Goal: Information Seeking & Learning: Compare options

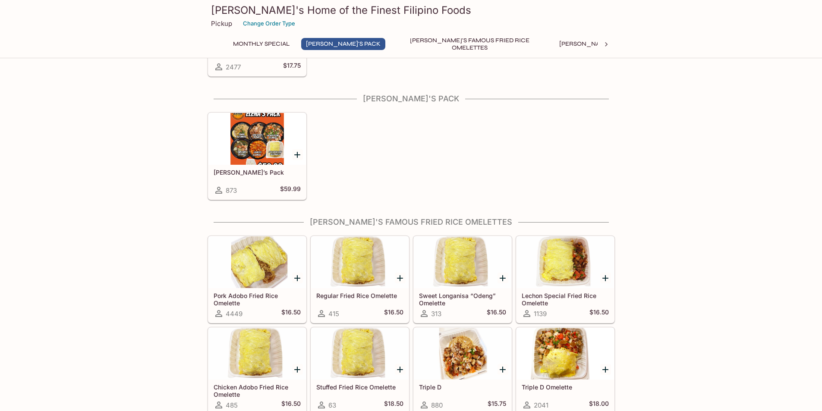
scroll to position [129, 0]
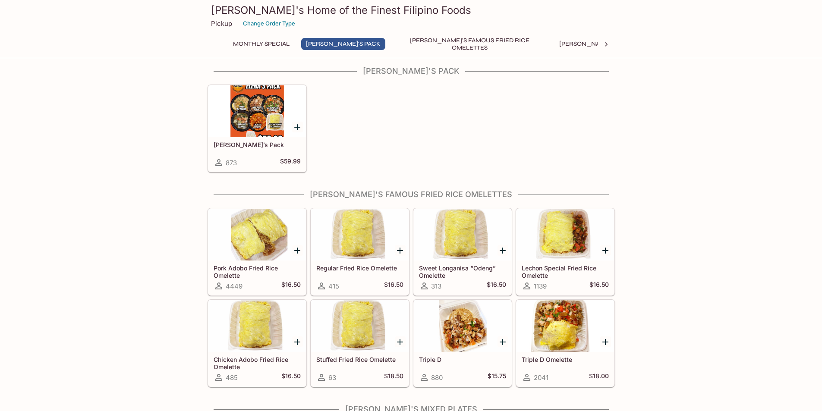
click at [578, 246] on div at bounding box center [566, 235] width 98 height 52
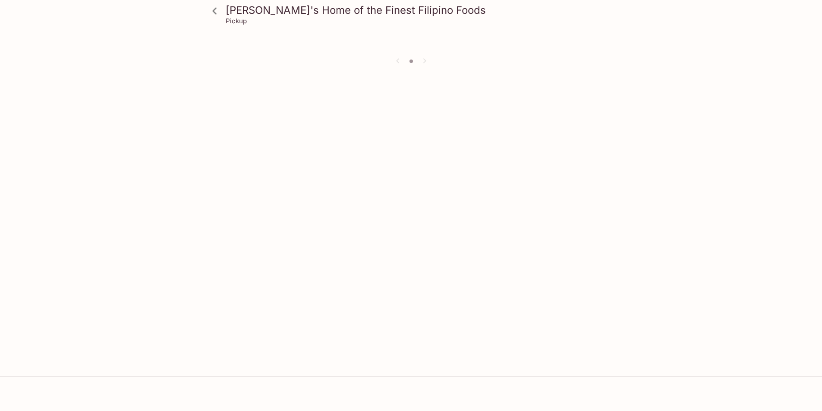
click at [578, 246] on div "[PERSON_NAME]'s Home of the Finest Filipino Foods Pickup" at bounding box center [411, 280] width 822 height 411
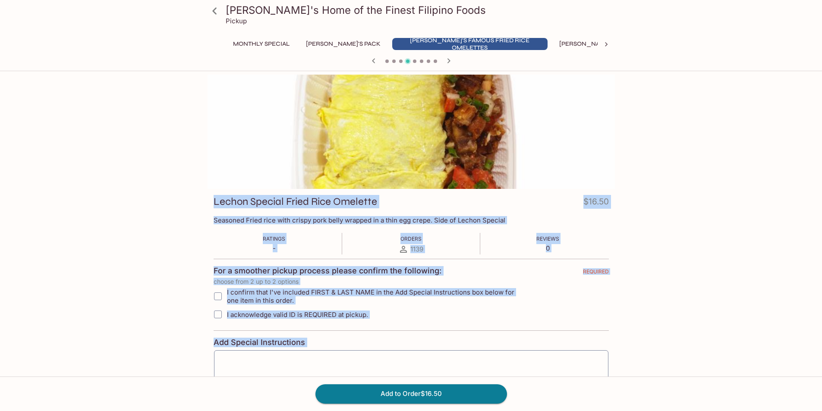
click at [702, 200] on div "[PERSON_NAME]'s Home of the Finest Filipino Foods Pickup Monthly Special [PERSO…" at bounding box center [411, 280] width 822 height 411
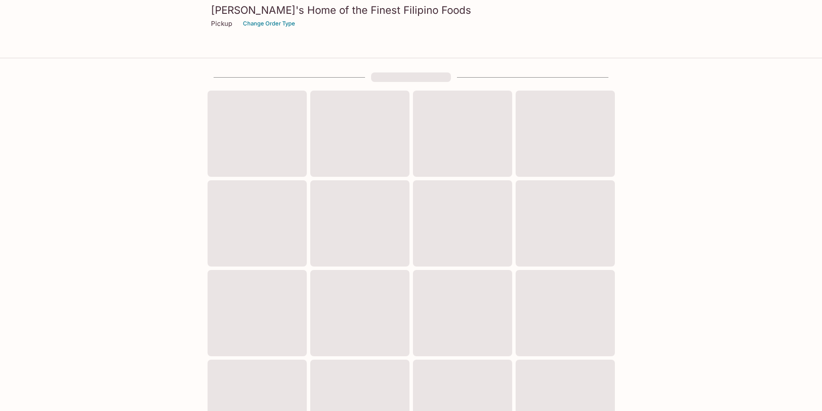
scroll to position [129, 0]
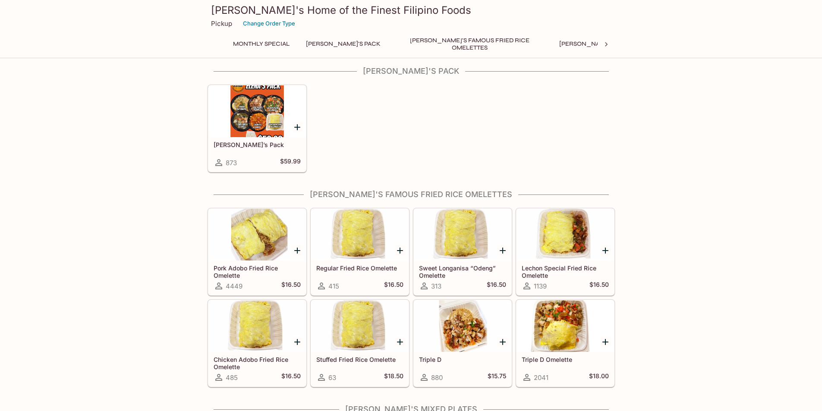
click at [566, 331] on div at bounding box center [566, 326] width 98 height 52
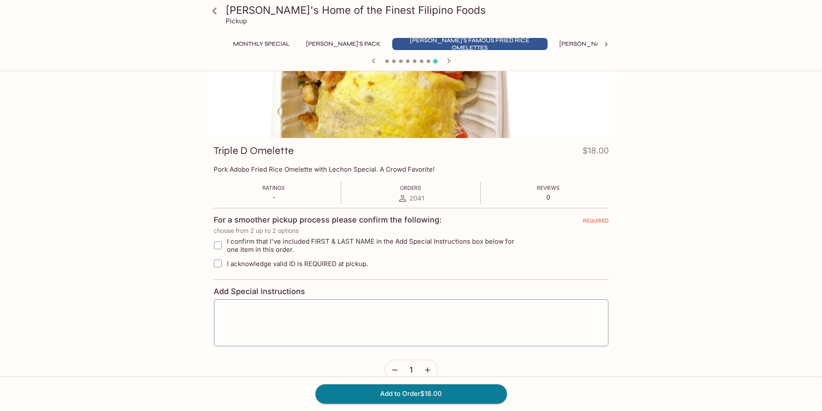
scroll to position [43, 0]
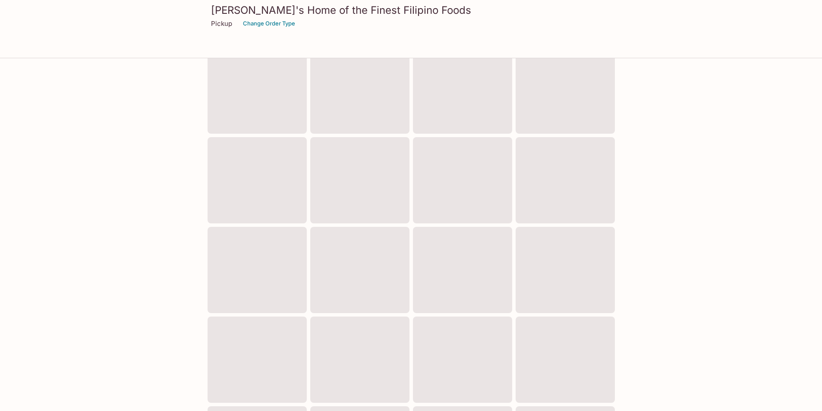
scroll to position [129, 0]
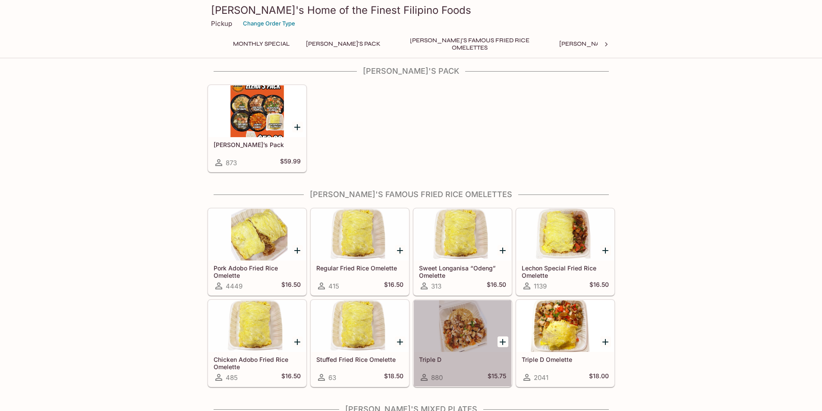
click at [471, 330] on div at bounding box center [463, 326] width 98 height 52
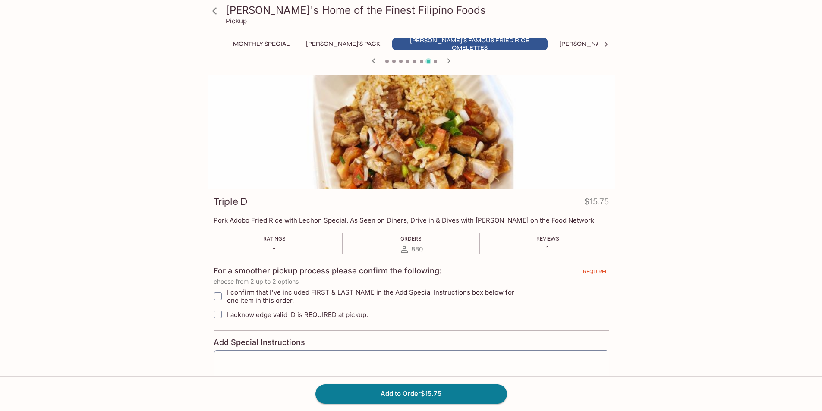
scroll to position [129, 0]
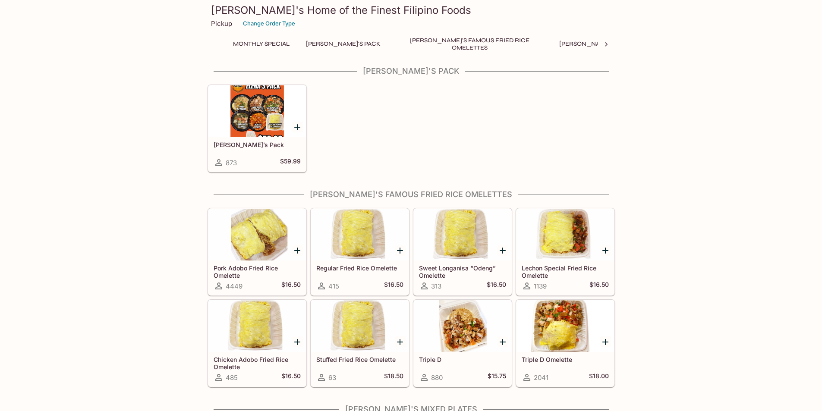
click at [565, 239] on div at bounding box center [566, 235] width 98 height 52
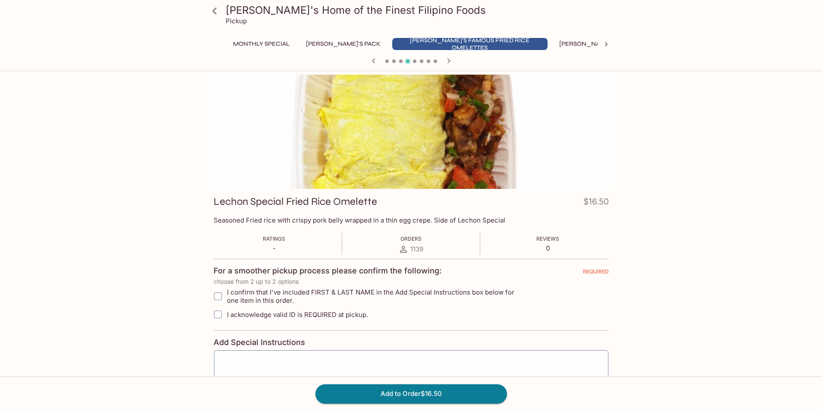
scroll to position [129, 0]
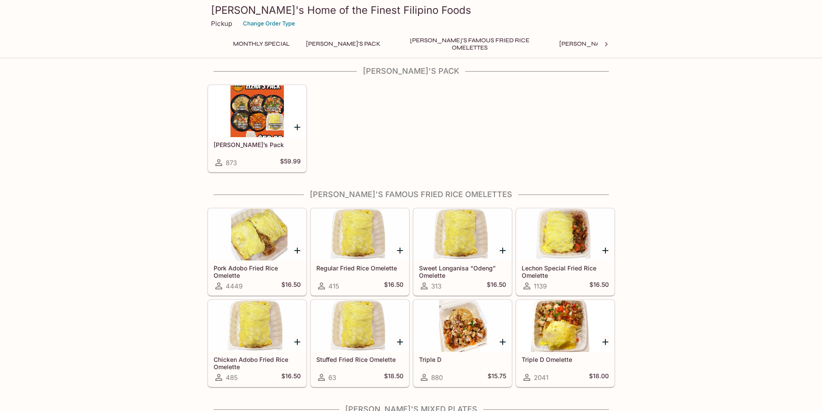
click at [456, 342] on div at bounding box center [463, 326] width 98 height 52
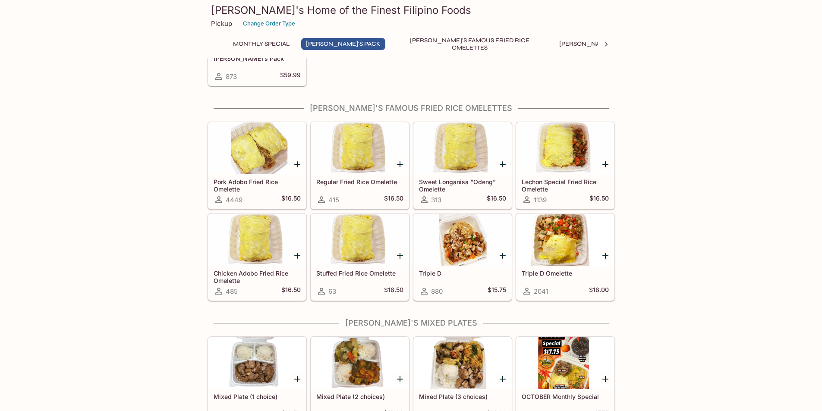
scroll to position [259, 0]
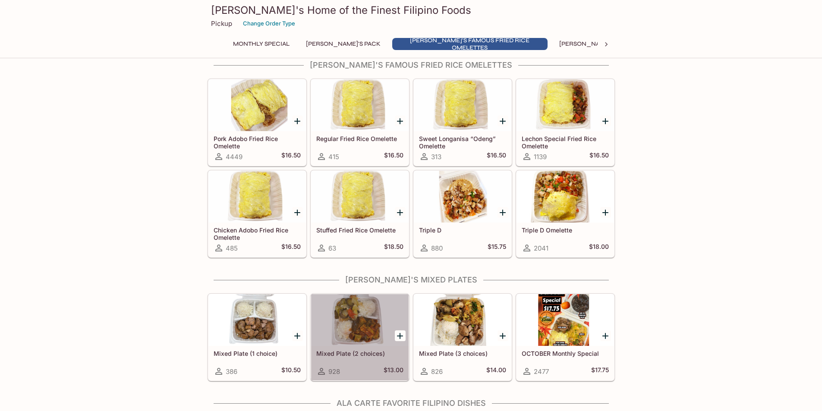
click at [372, 329] on div at bounding box center [360, 320] width 98 height 52
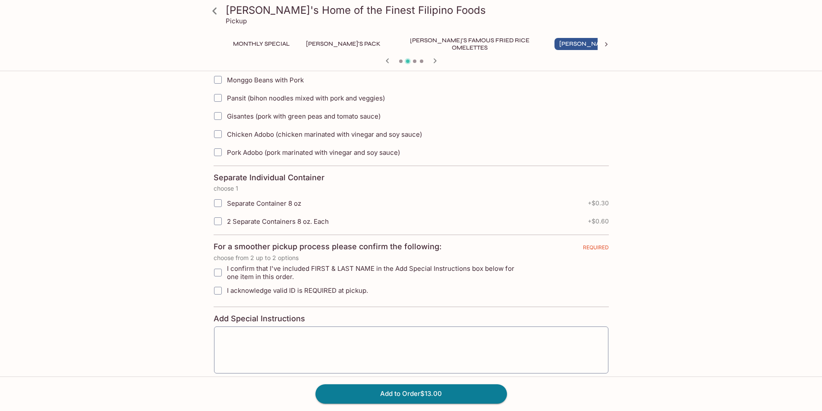
scroll to position [236, 0]
